Goal: Task Accomplishment & Management: Use online tool/utility

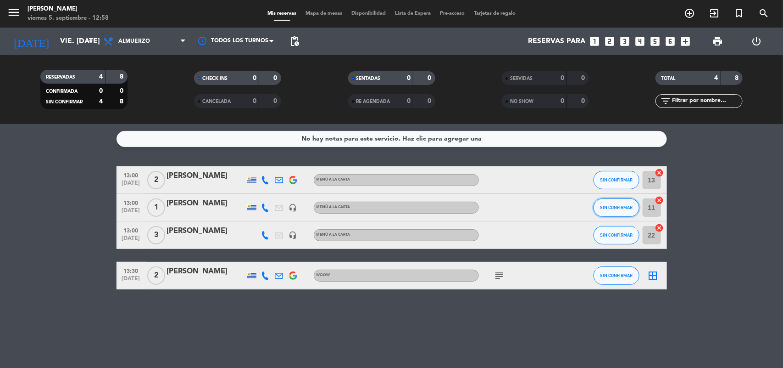
click at [631, 207] on span "SIN CONFIRMAR" at bounding box center [616, 207] width 33 height 5
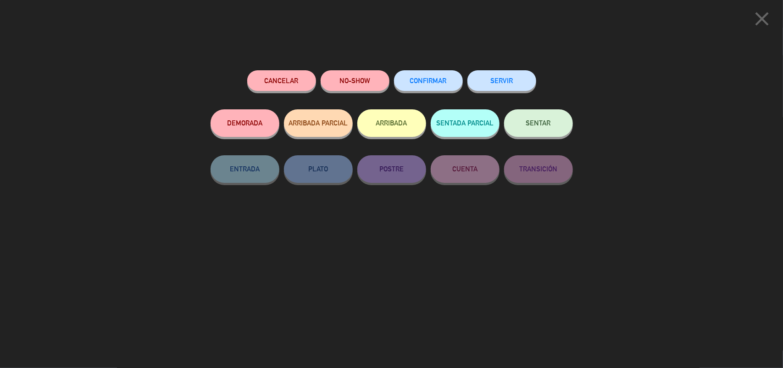
click at [535, 129] on button "SENTAR" at bounding box center [538, 123] width 69 height 28
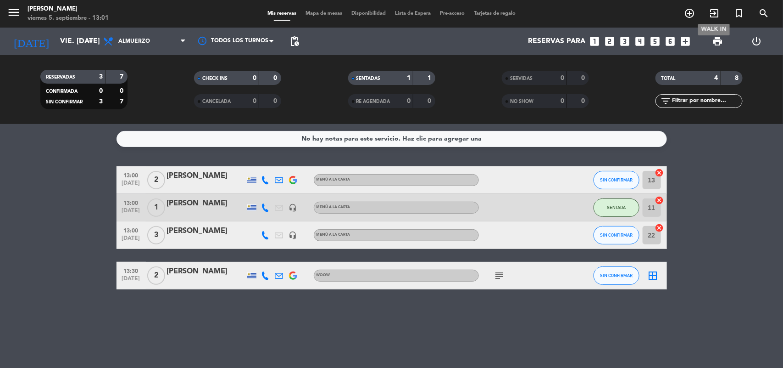
click at [716, 12] on icon "exit_to_app" at bounding box center [714, 13] width 11 height 11
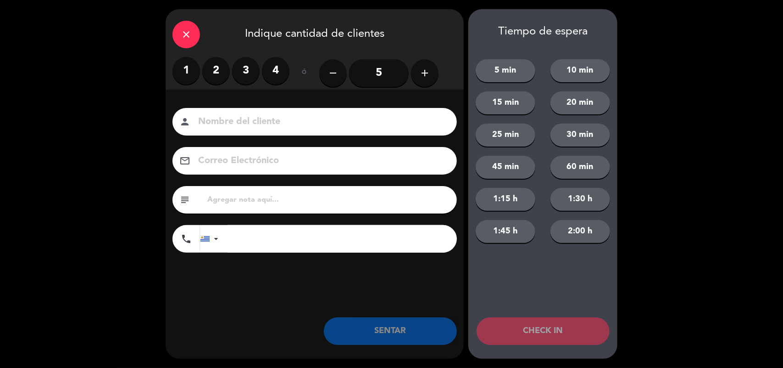
click at [215, 67] on label "2" at bounding box center [216, 71] width 28 height 28
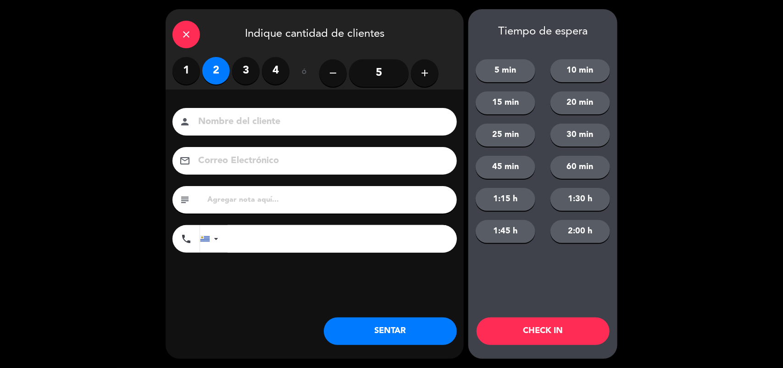
click at [417, 338] on button "SENTAR" at bounding box center [390, 331] width 133 height 28
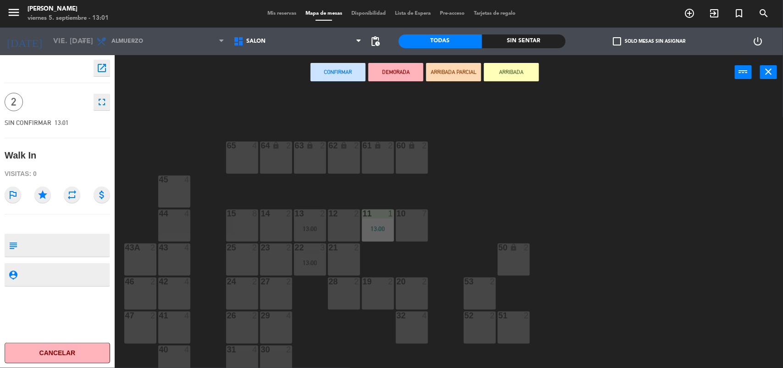
click at [230, 290] on div "24 2" at bounding box center [242, 293] width 32 height 32
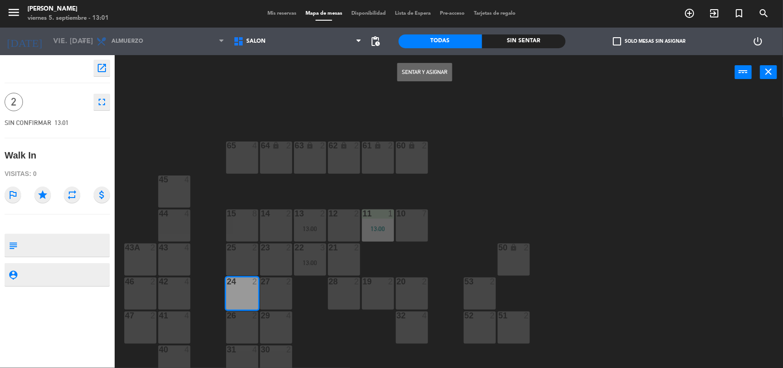
click at [424, 72] on button "Sentar y Asignar" at bounding box center [424, 72] width 55 height 18
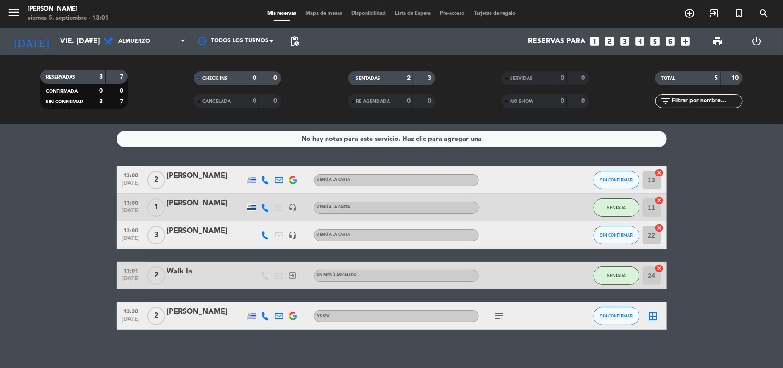
click at [663, 228] on icon "cancel" at bounding box center [659, 227] width 9 height 9
click at [661, 173] on icon "cancel" at bounding box center [659, 172] width 9 height 9
click at [654, 237] on icon "border_all" at bounding box center [653, 234] width 11 height 11
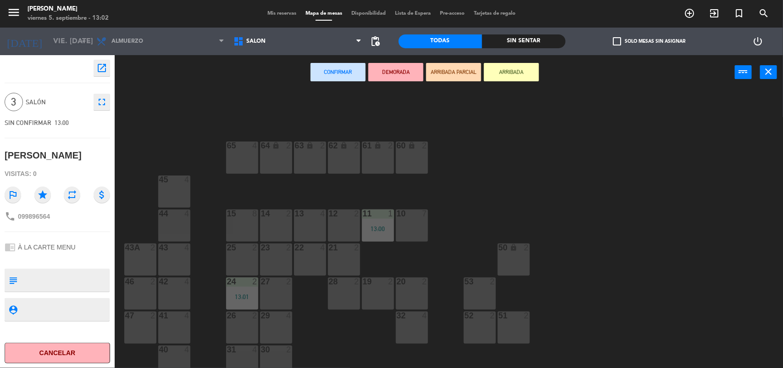
click at [312, 224] on div "13 4" at bounding box center [310, 225] width 32 height 32
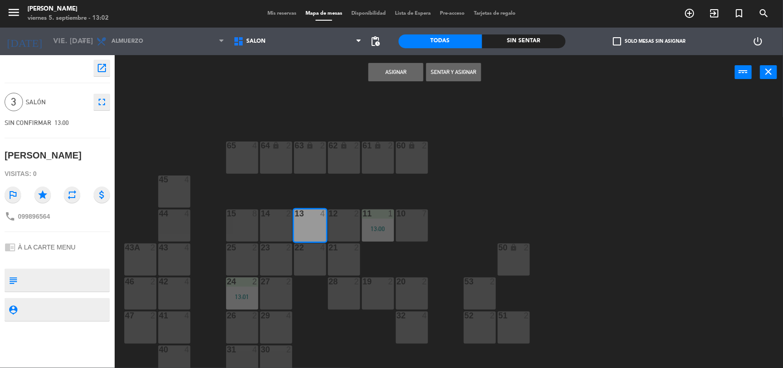
click at [452, 68] on button "Sentar y Asignar" at bounding box center [453, 72] width 55 height 18
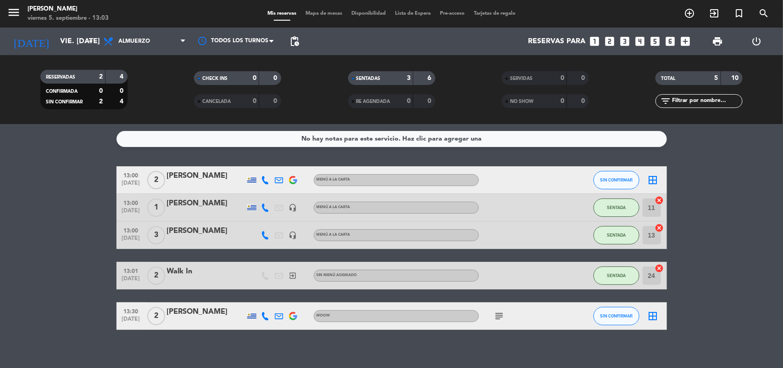
click at [659, 228] on icon "cancel" at bounding box center [659, 227] width 9 height 9
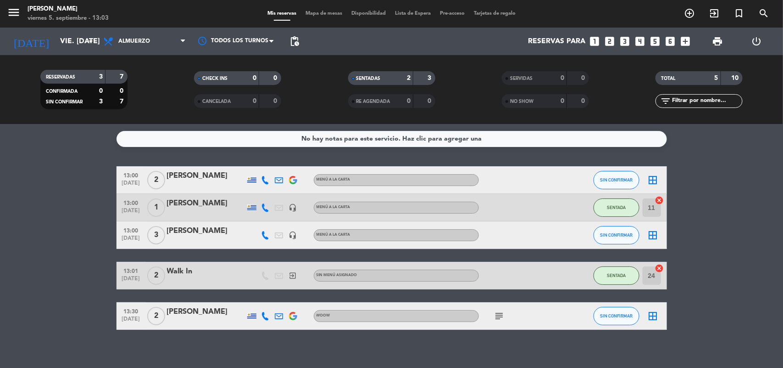
click at [652, 234] on icon "border_all" at bounding box center [653, 234] width 11 height 11
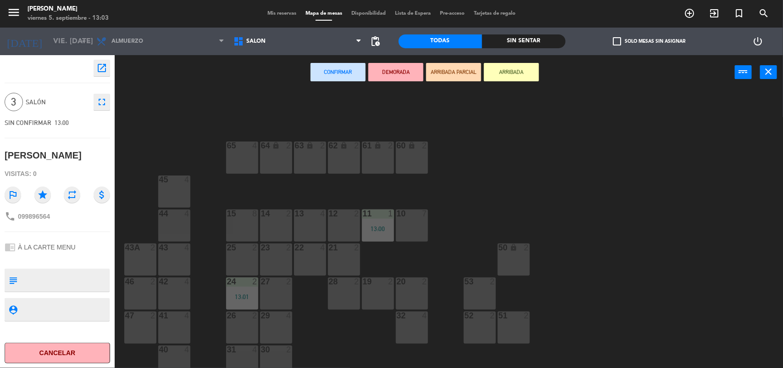
click at [294, 257] on div "22 4" at bounding box center [310, 259] width 32 height 32
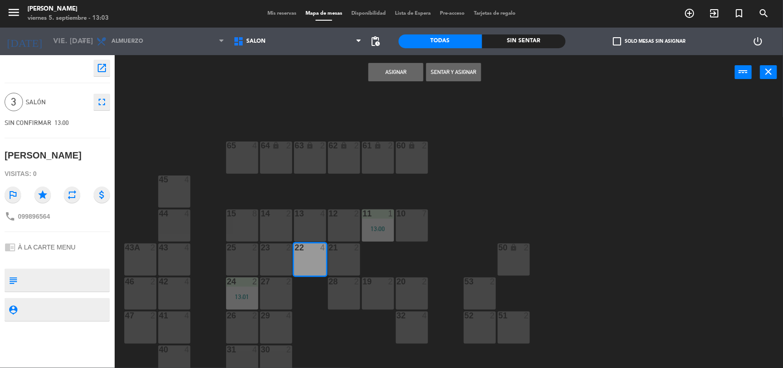
click at [461, 70] on button "Sentar y Asignar" at bounding box center [453, 72] width 55 height 18
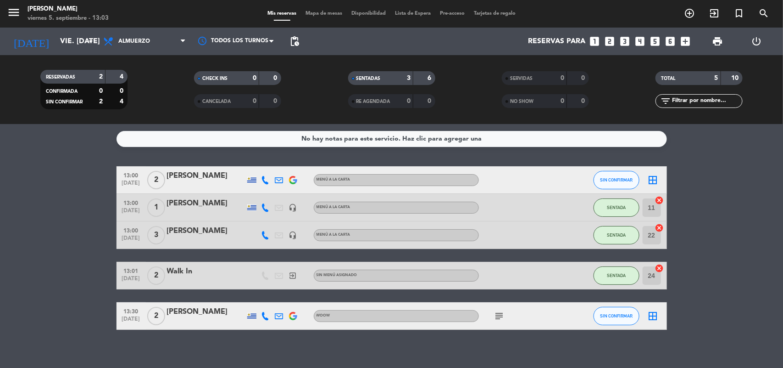
click at [652, 180] on icon "border_all" at bounding box center [653, 179] width 11 height 11
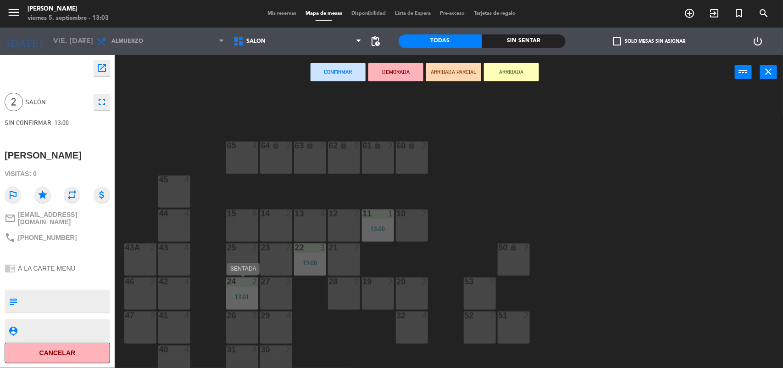
click at [245, 289] on div "24 2 13:01" at bounding box center [242, 293] width 32 height 32
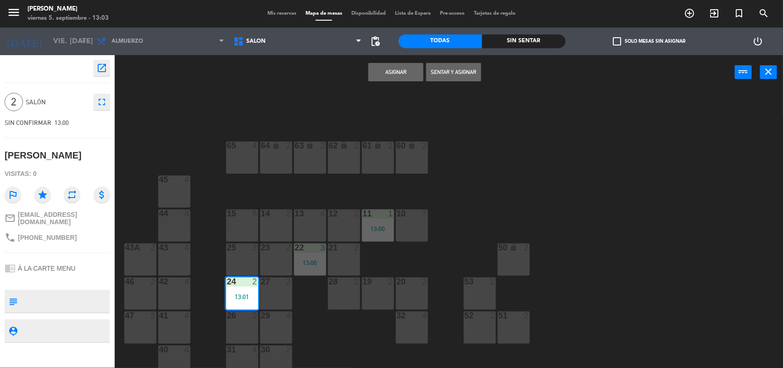
click at [474, 71] on button "Sentar y Asignar" at bounding box center [453, 72] width 55 height 18
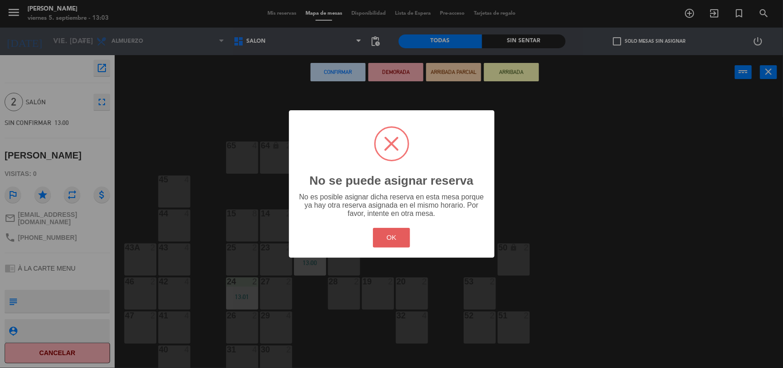
click at [390, 239] on button "OK" at bounding box center [391, 238] width 37 height 20
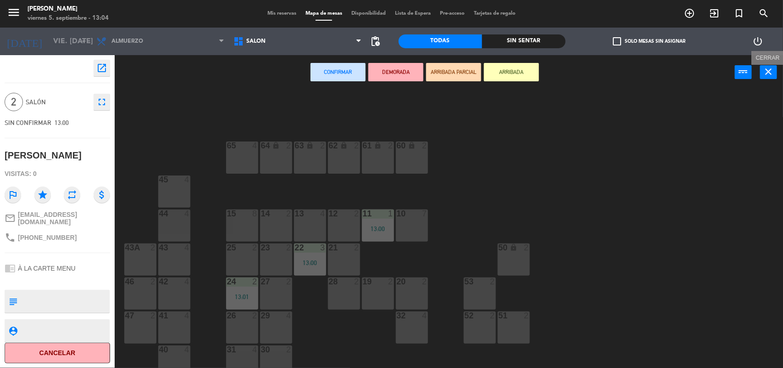
click at [771, 73] on icon "close" at bounding box center [769, 71] width 11 height 11
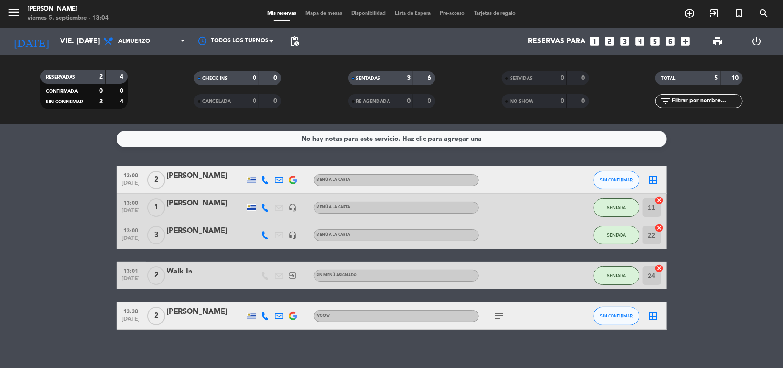
click at [530, 281] on div at bounding box center [520, 275] width 83 height 27
click at [200, 272] on div "Walk In" at bounding box center [206, 271] width 78 height 12
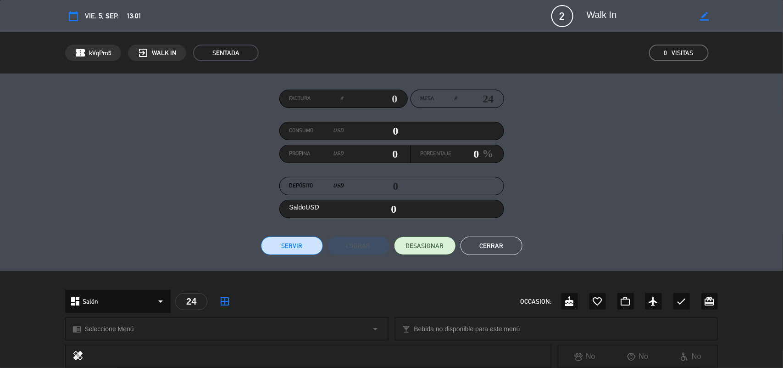
click at [497, 241] on button "Cerrar" at bounding box center [492, 245] width 62 height 18
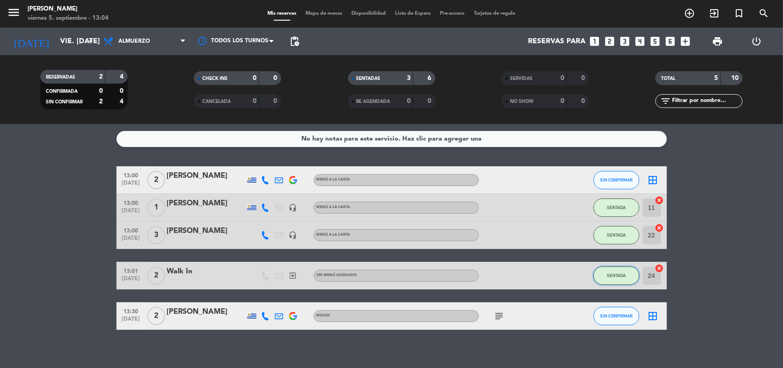
click at [616, 273] on span "SENTADA" at bounding box center [616, 275] width 19 height 5
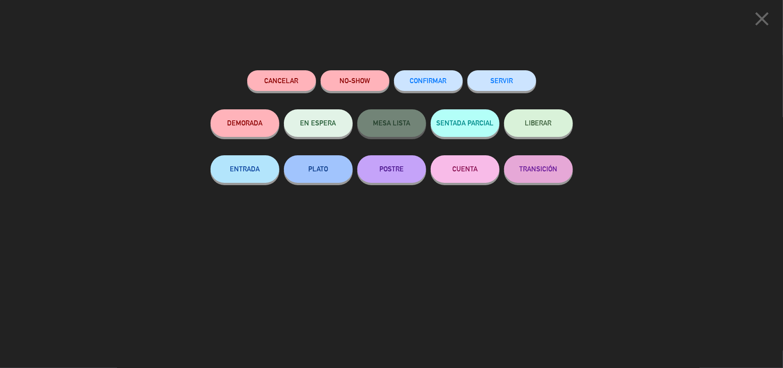
click at [290, 85] on button "Cancelar" at bounding box center [281, 80] width 69 height 21
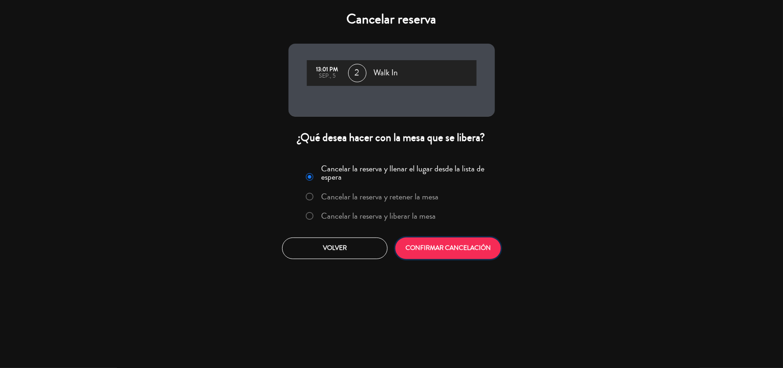
click at [431, 252] on button "CONFIRMAR CANCELACIÓN" at bounding box center [449, 248] width 106 height 22
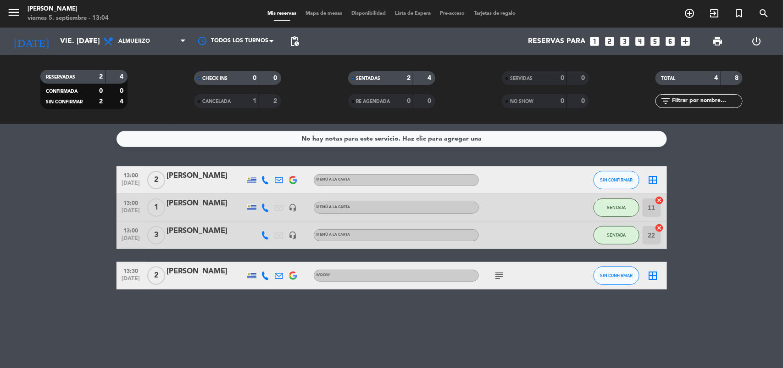
click at [650, 179] on icon "border_all" at bounding box center [653, 179] width 11 height 11
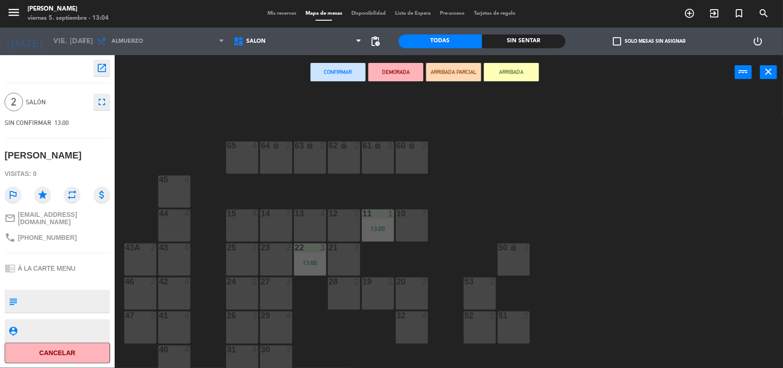
click at [241, 282] on div at bounding box center [241, 281] width 15 height 8
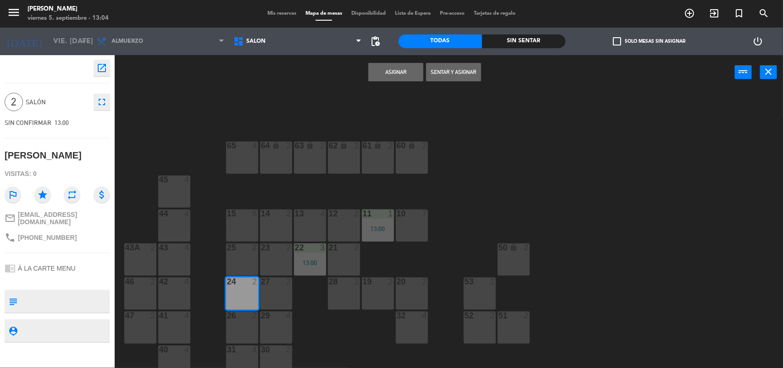
click at [449, 74] on button "Sentar y Asignar" at bounding box center [453, 72] width 55 height 18
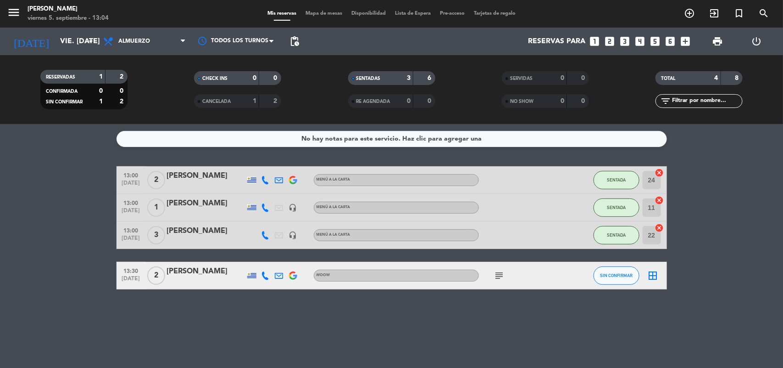
click at [497, 276] on icon "subject" at bounding box center [499, 275] width 11 height 11
click at [519, 311] on div "No hay notas para este servicio. Haz clic para agregar una 13:00 [DATE] 2 [PERS…" at bounding box center [391, 246] width 783 height 244
click at [710, 17] on icon "exit_to_app" at bounding box center [714, 13] width 11 height 11
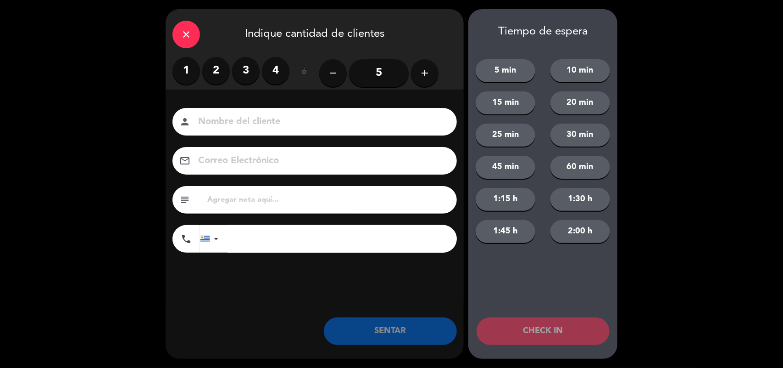
click at [256, 69] on label "3" at bounding box center [246, 71] width 28 height 28
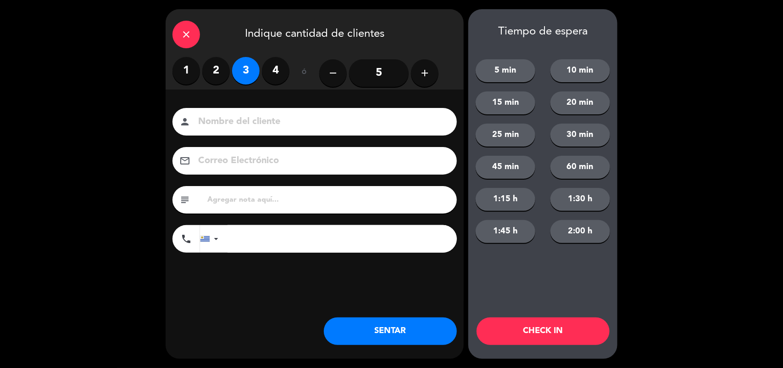
click at [423, 331] on button "SENTAR" at bounding box center [390, 331] width 133 height 28
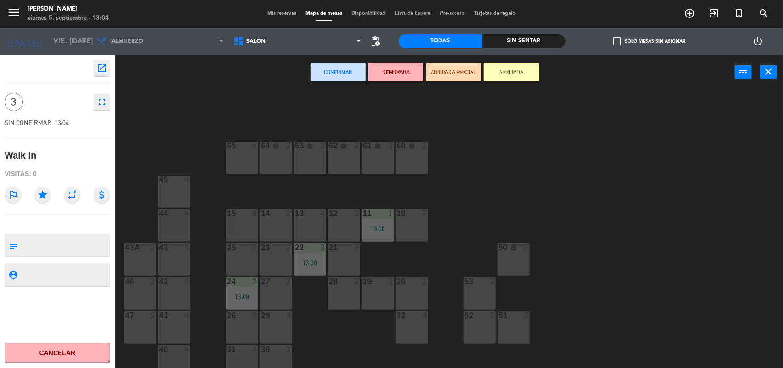
click at [338, 227] on div "12 2" at bounding box center [344, 225] width 32 height 32
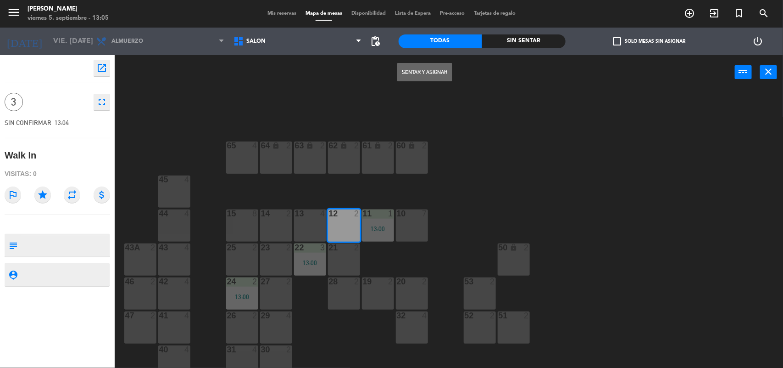
click at [427, 73] on button "Sentar y Asignar" at bounding box center [424, 72] width 55 height 18
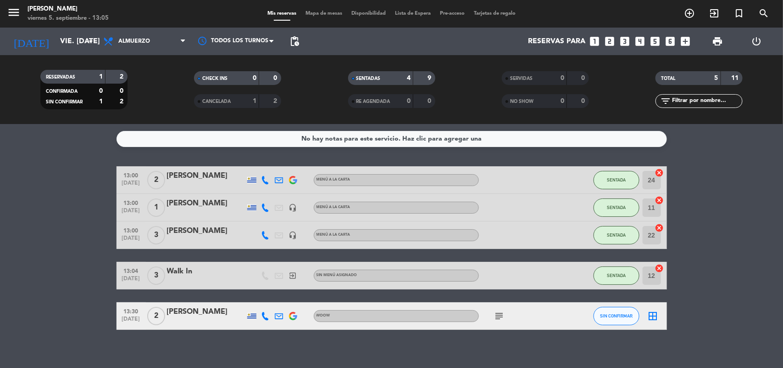
click at [622, 41] on icon "looks_3" at bounding box center [625, 41] width 12 height 12
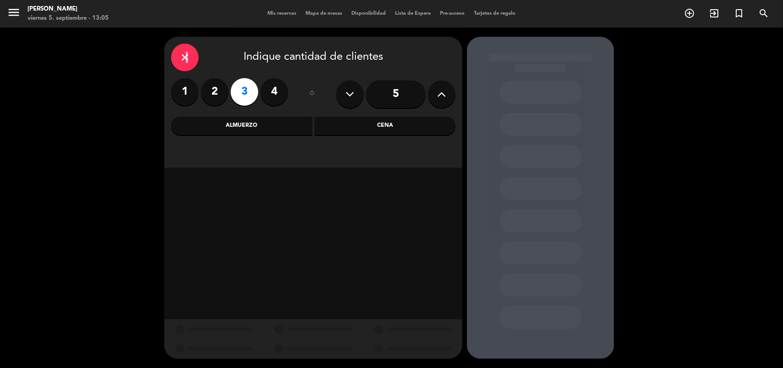
click at [186, 56] on icon "close" at bounding box center [184, 57] width 11 height 11
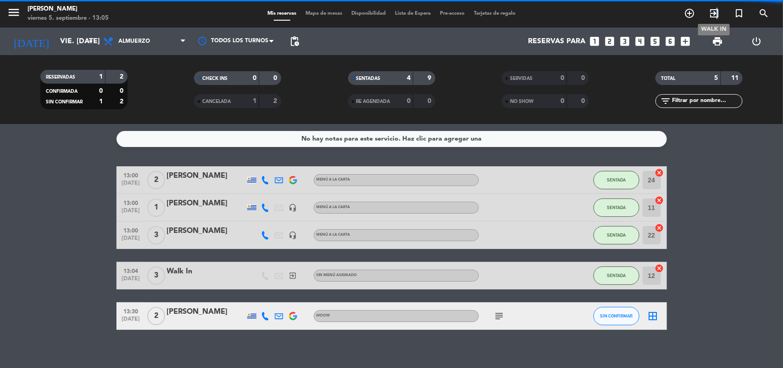
click at [718, 12] on icon "exit_to_app" at bounding box center [714, 13] width 11 height 11
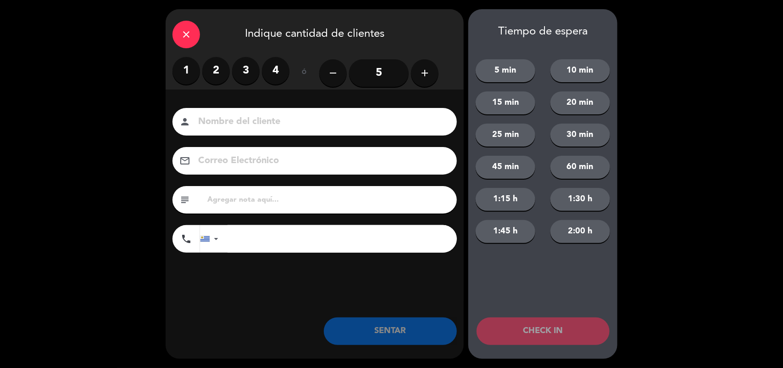
drag, startPoint x: 242, startPoint y: 69, endPoint x: 248, endPoint y: 70, distance: 6.0
click at [246, 71] on label "3" at bounding box center [246, 71] width 28 height 28
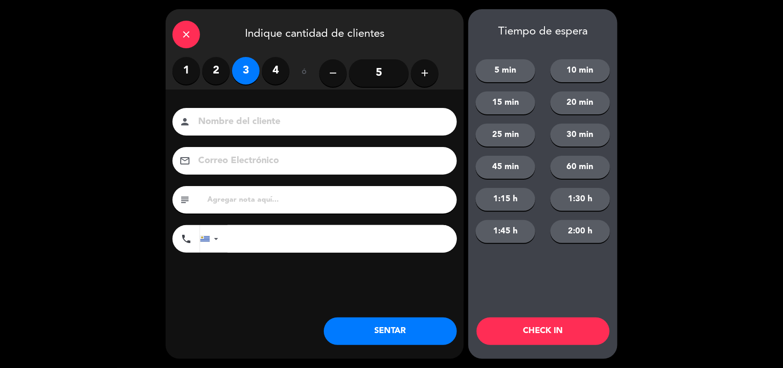
drag, startPoint x: 393, startPoint y: 343, endPoint x: 391, endPoint y: 337, distance: 6.0
click at [391, 340] on button "SENTAR" at bounding box center [390, 331] width 133 height 28
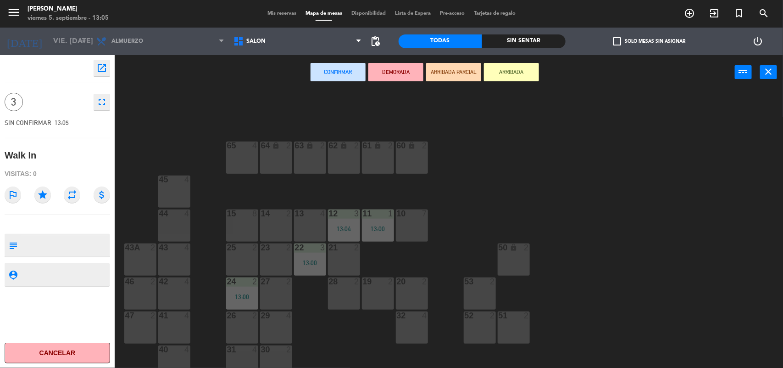
click at [304, 219] on div "13 4" at bounding box center [310, 225] width 32 height 32
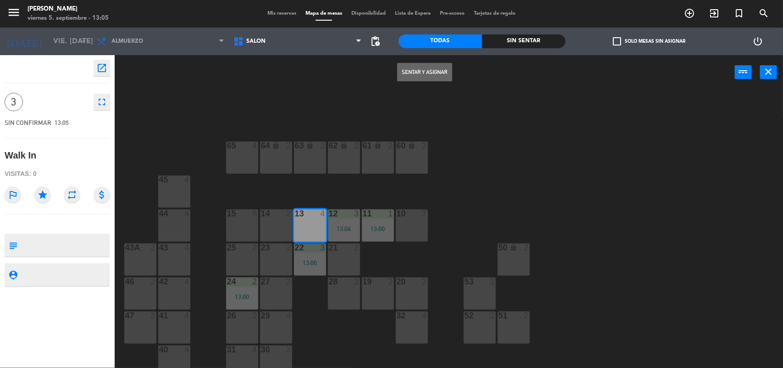
click at [409, 72] on button "Sentar y Asignar" at bounding box center [424, 72] width 55 height 18
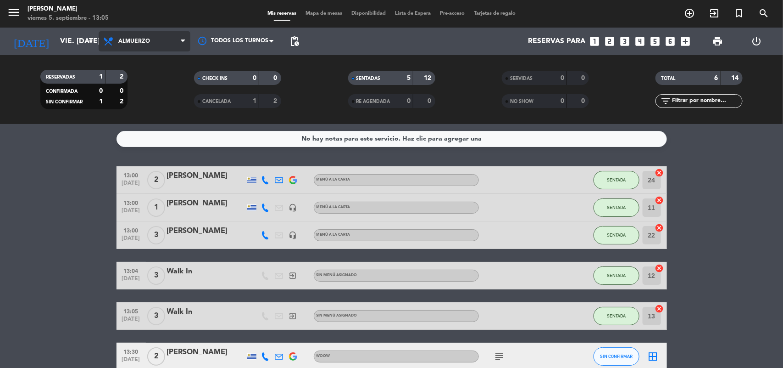
click at [168, 46] on span "Almuerzo" at bounding box center [145, 41] width 92 height 20
drag, startPoint x: 38, startPoint y: 155, endPoint x: 33, endPoint y: 158, distance: 5.6
click at [38, 155] on div "No hay notas para este servicio. Haz clic para agregar una 13:00 [DATE] 2 [PERS…" at bounding box center [391, 246] width 783 height 244
click at [171, 38] on span "Almuerzo" at bounding box center [145, 41] width 92 height 20
click at [53, 226] on bookings-row "13:00 [DATE] 2 [PERSON_NAME] MENÚ A LA CARTA SENTADA 24 cancel 13:00 [DATE] 1 […" at bounding box center [391, 268] width 783 height 204
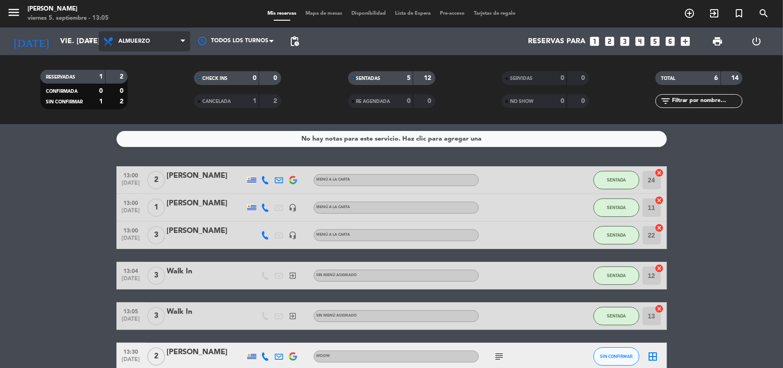
click at [152, 44] on span "Almuerzo" at bounding box center [145, 41] width 92 height 20
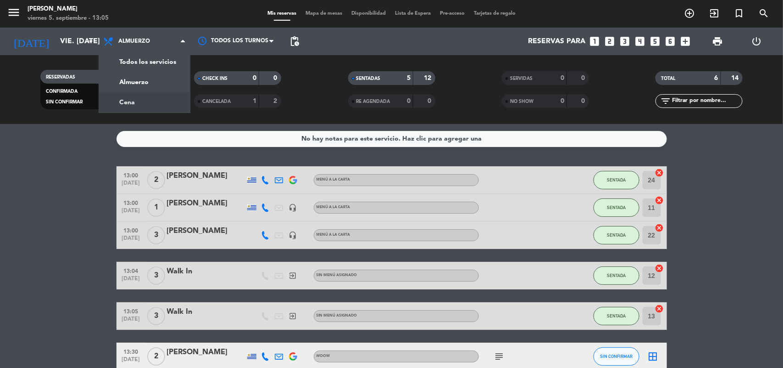
click at [74, 138] on service-notes "No hay notas para este servicio. Haz clic para agregar una" at bounding box center [391, 139] width 783 height 16
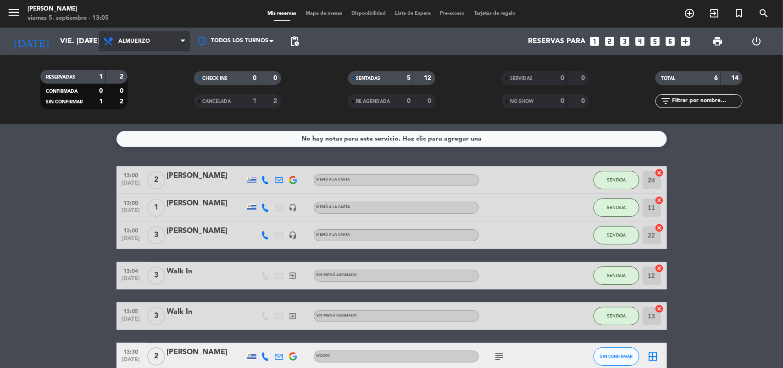
click at [154, 38] on span "Almuerzo" at bounding box center [145, 41] width 92 height 20
drag, startPoint x: 50, startPoint y: 184, endPoint x: 69, endPoint y: 143, distance: 45.4
click at [53, 179] on bookings-row "13:00 [DATE] 2 [PERSON_NAME] MENÚ A LA CARTA SENTADA 24 cancel 13:00 [DATE] 1 […" at bounding box center [391, 268] width 783 height 204
click at [128, 48] on span "Almuerzo" at bounding box center [145, 41] width 92 height 20
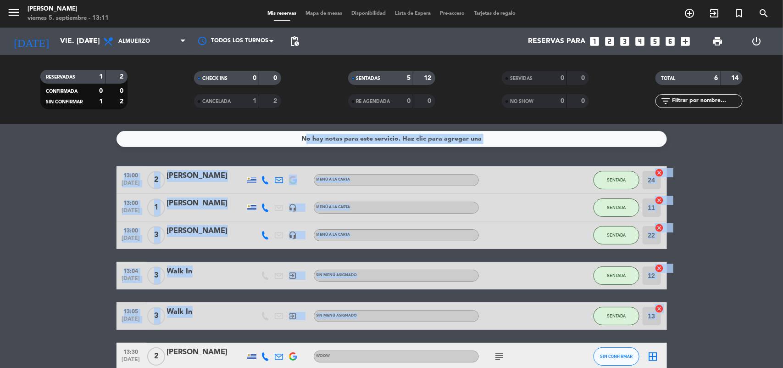
click at [82, 255] on bookings-row "13:00 [DATE] 2 [PERSON_NAME] MENÚ A LA CARTA SENTADA 24 cancel 13:00 [DATE] 1 […" at bounding box center [391, 268] width 783 height 204
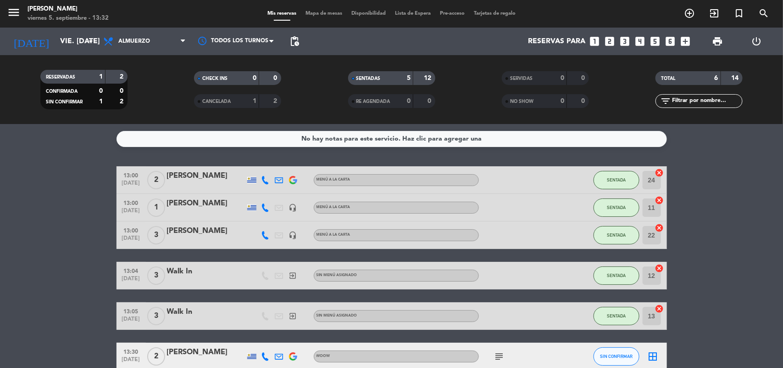
click at [136, 364] on span "[DATE]" at bounding box center [131, 361] width 23 height 11
click at [714, 10] on icon "exit_to_app" at bounding box center [714, 13] width 11 height 11
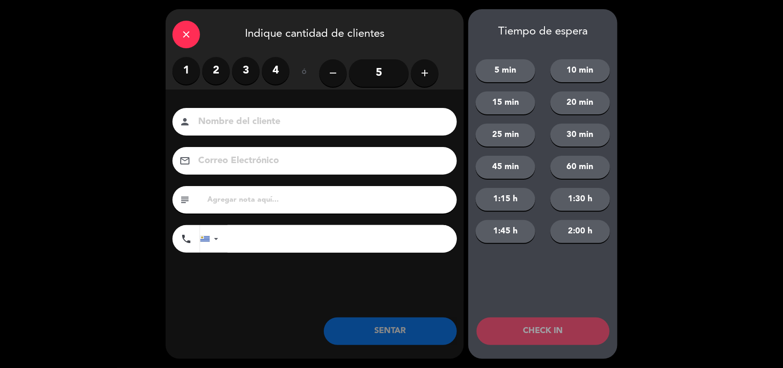
click at [372, 62] on input "5" at bounding box center [379, 73] width 60 height 28
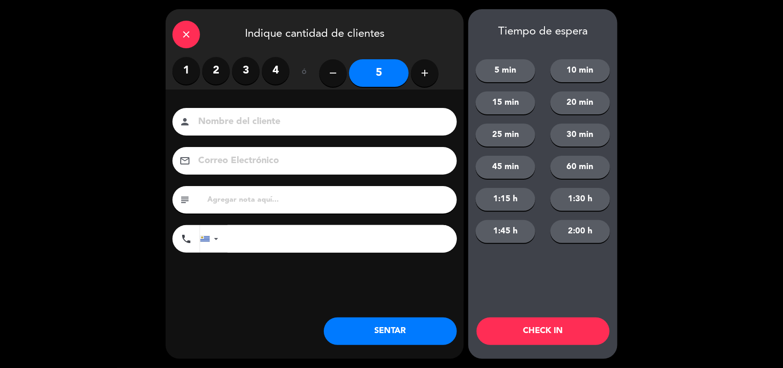
click at [371, 340] on button "SENTAR" at bounding box center [390, 331] width 133 height 28
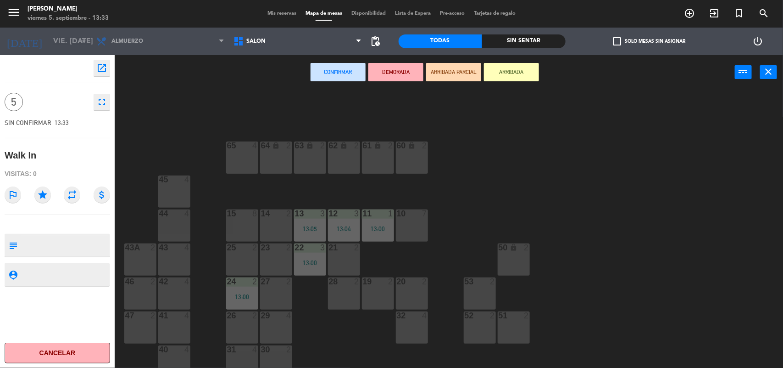
click at [413, 227] on div "10 7" at bounding box center [412, 225] width 32 height 32
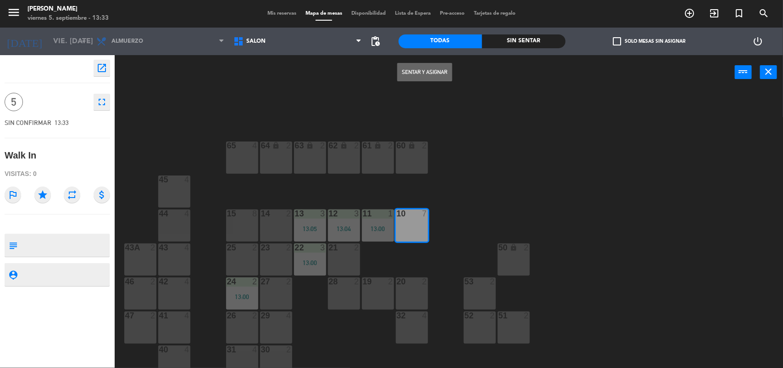
click at [439, 67] on button "Sentar y Asignar" at bounding box center [424, 72] width 55 height 18
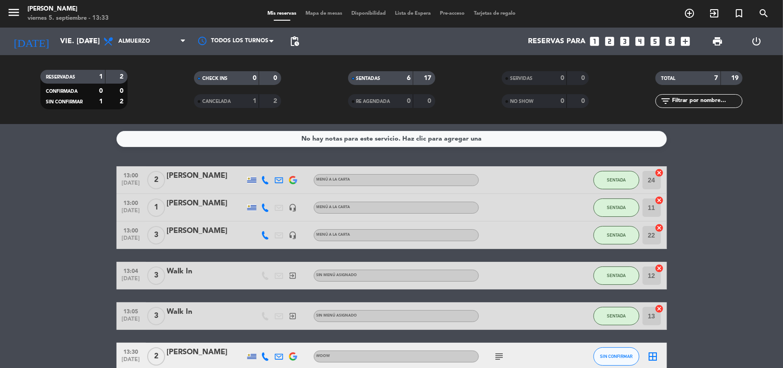
scroll to position [88, 0]
